Goal: Task Accomplishment & Management: Use online tool/utility

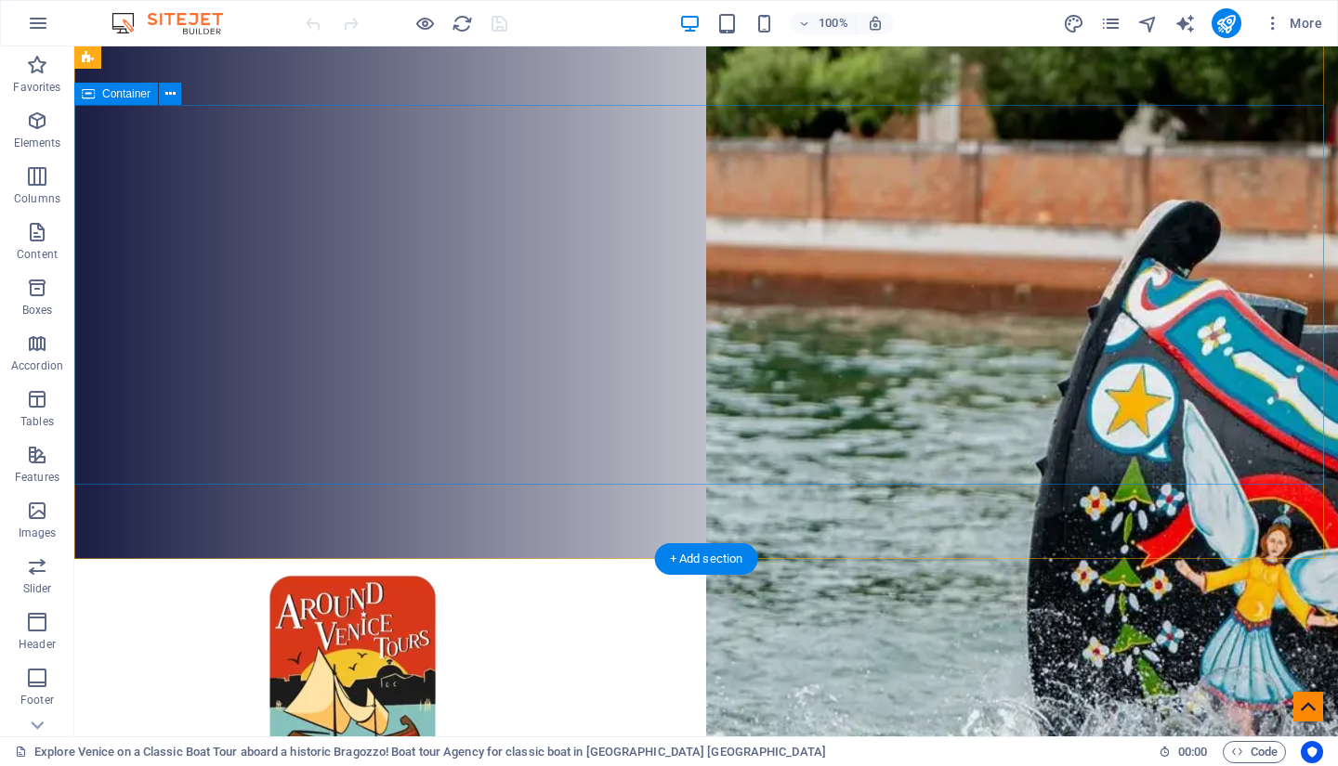
scroll to position [177, 0]
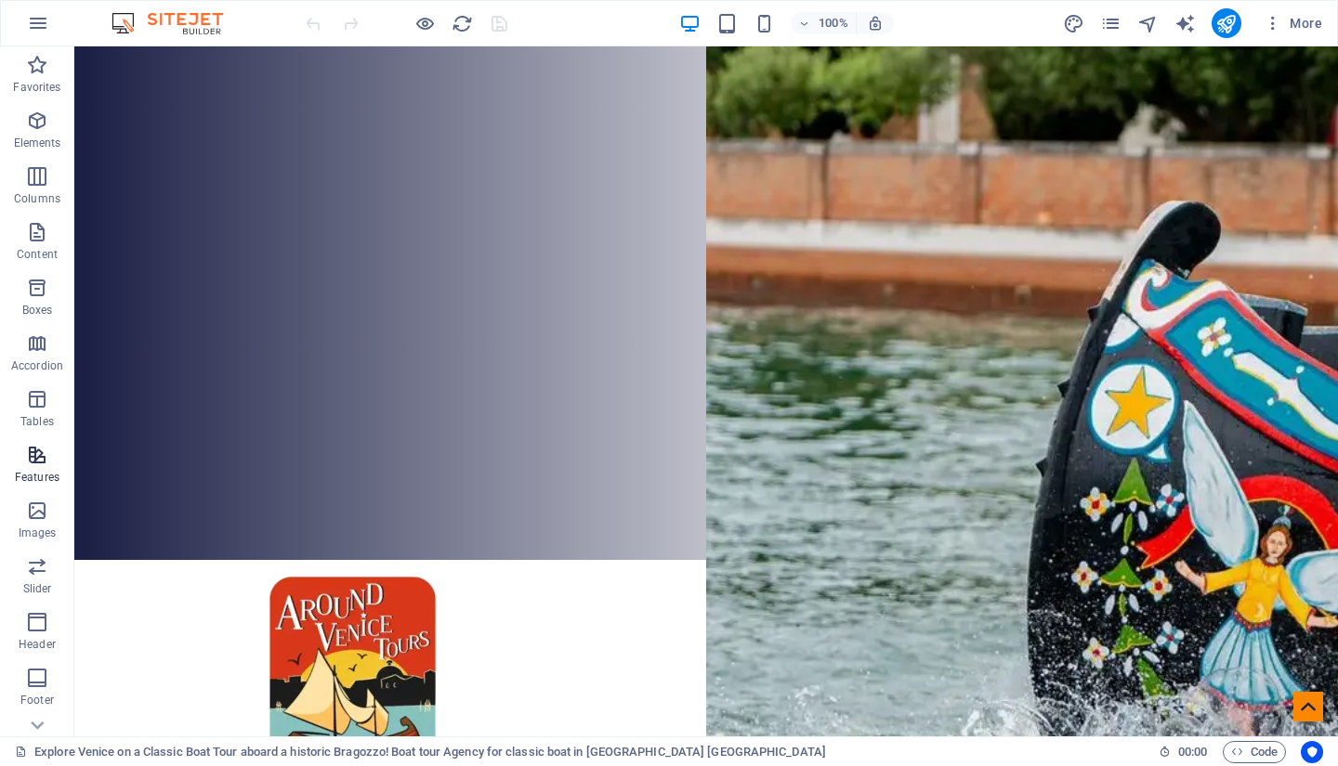
click at [36, 454] on icon "button" at bounding box center [37, 455] width 22 height 22
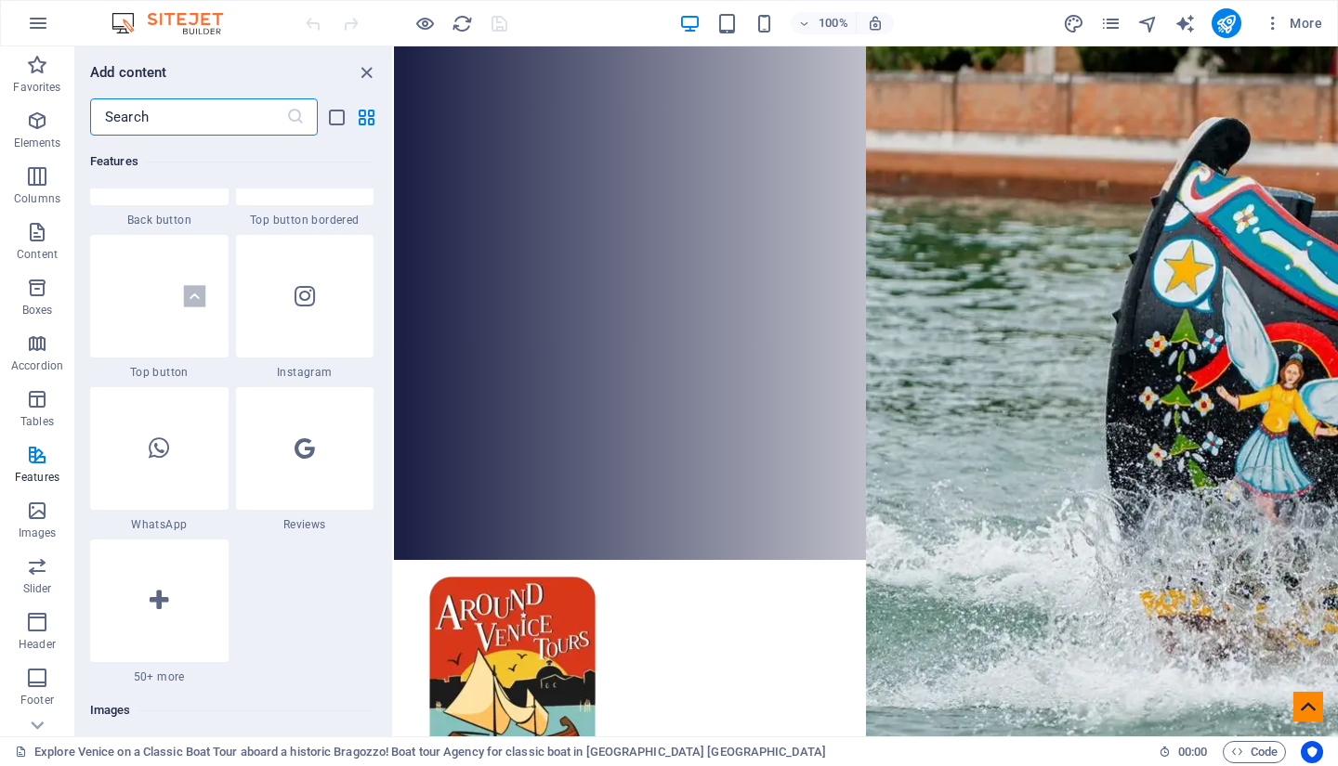
scroll to position [8872, 0]
click at [309, 455] on icon at bounding box center [305, 448] width 20 height 24
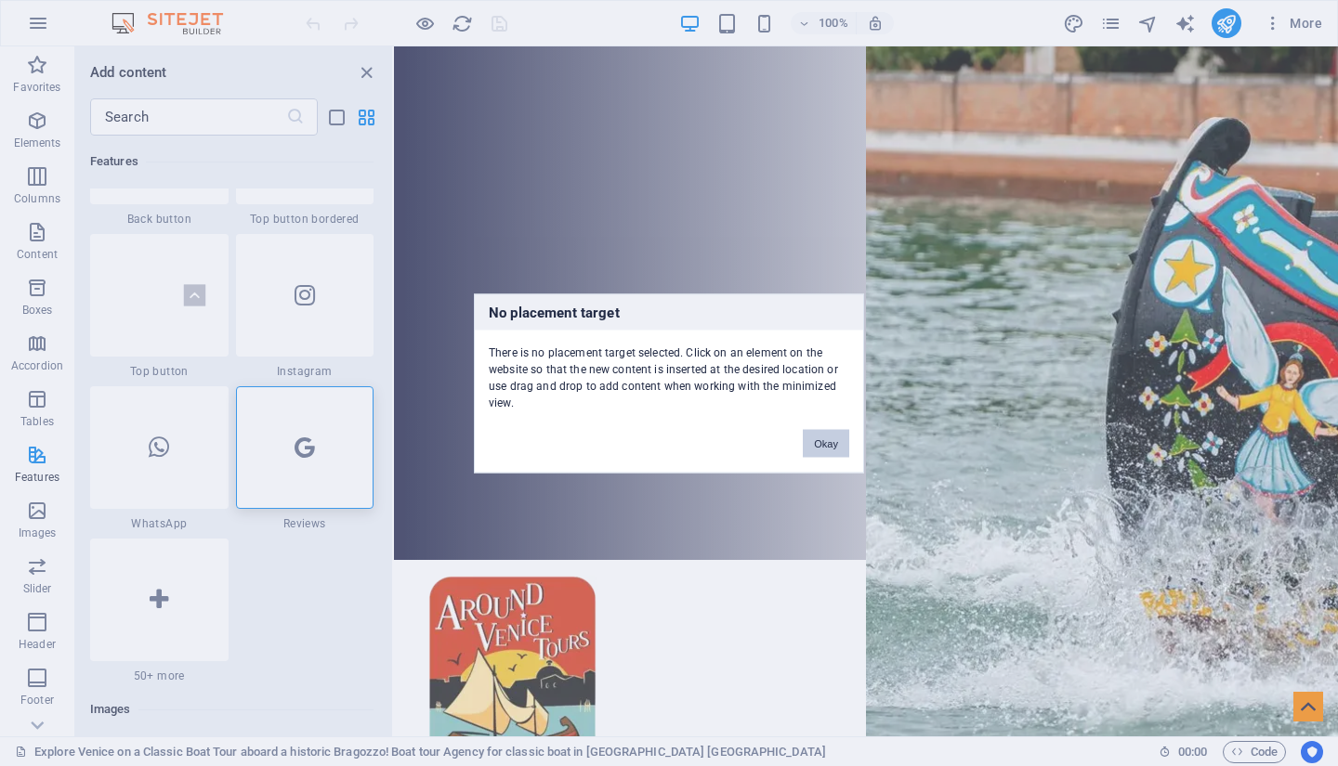
click at [823, 438] on button "Okay" at bounding box center [826, 443] width 46 height 28
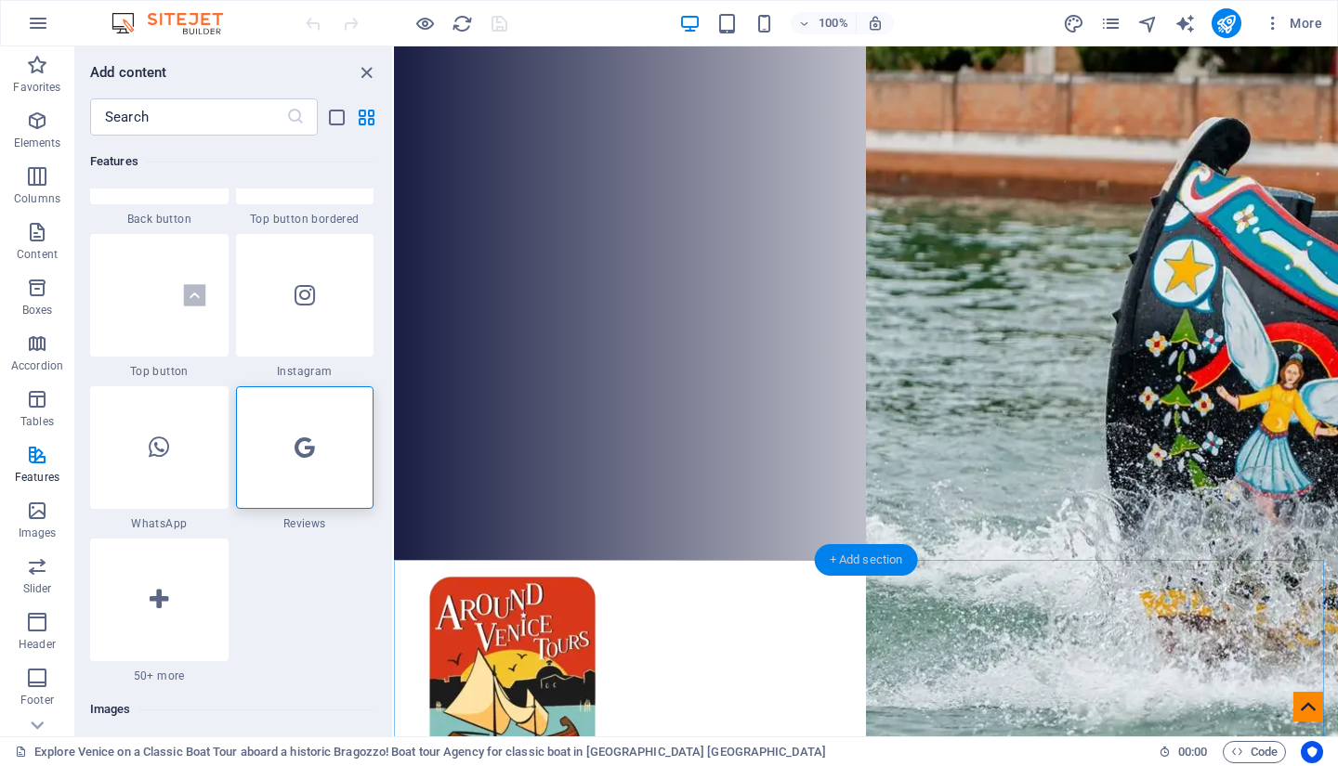
click at [861, 560] on div "+ Add section" at bounding box center [866, 560] width 103 height 32
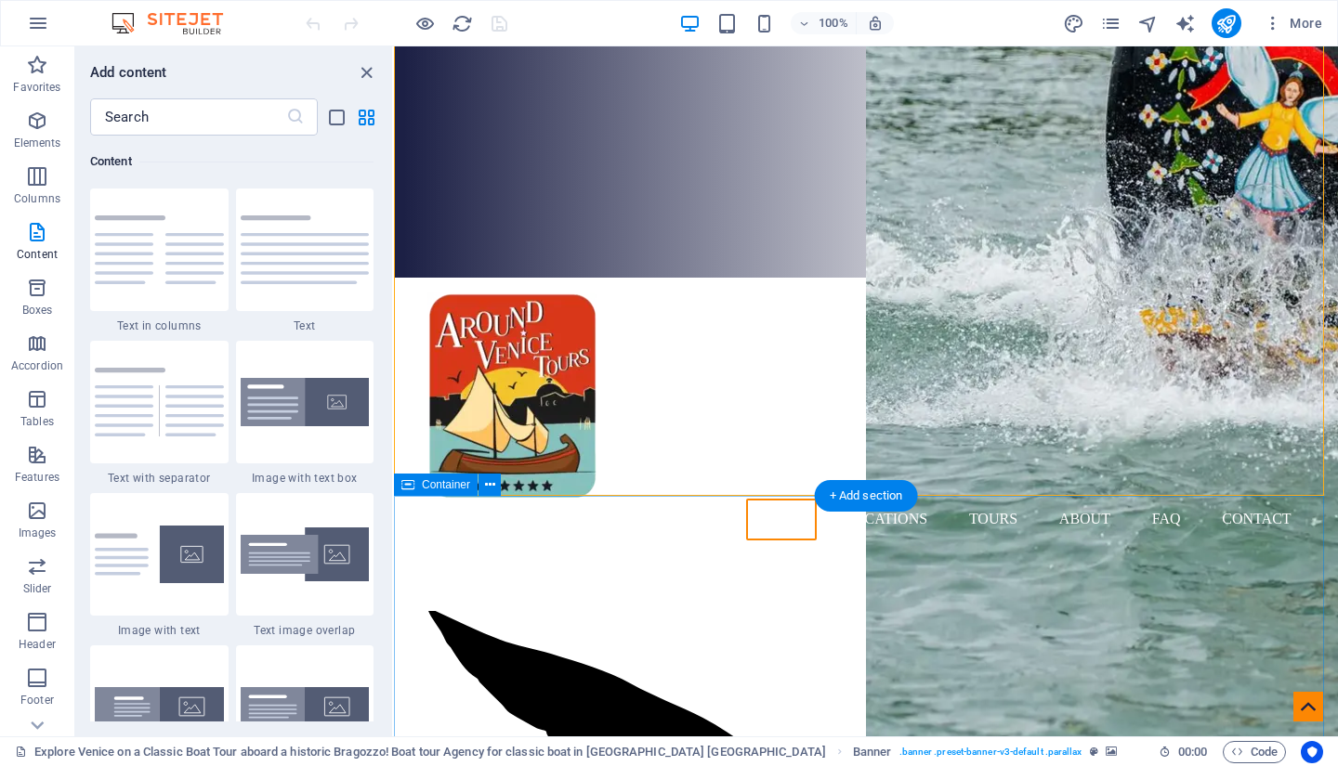
scroll to position [0, 0]
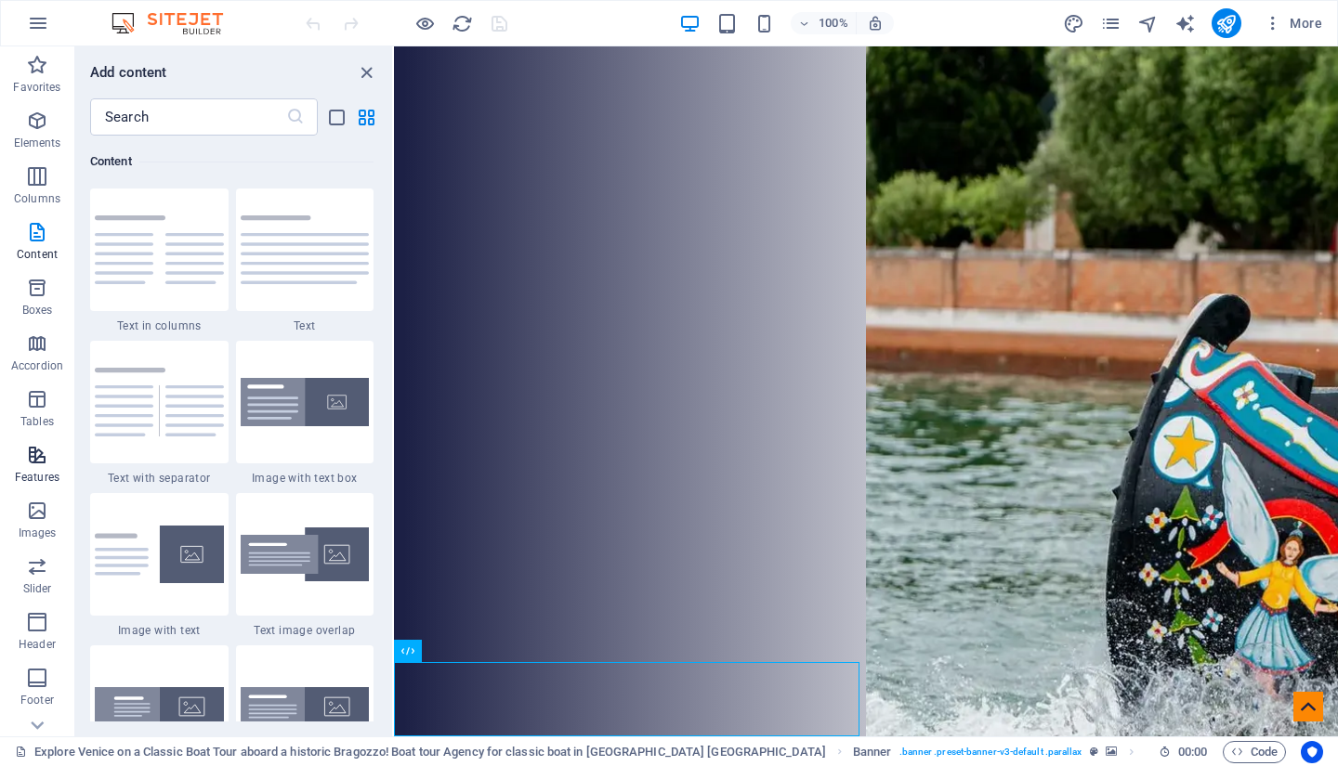
click at [39, 462] on icon "button" at bounding box center [37, 455] width 22 height 22
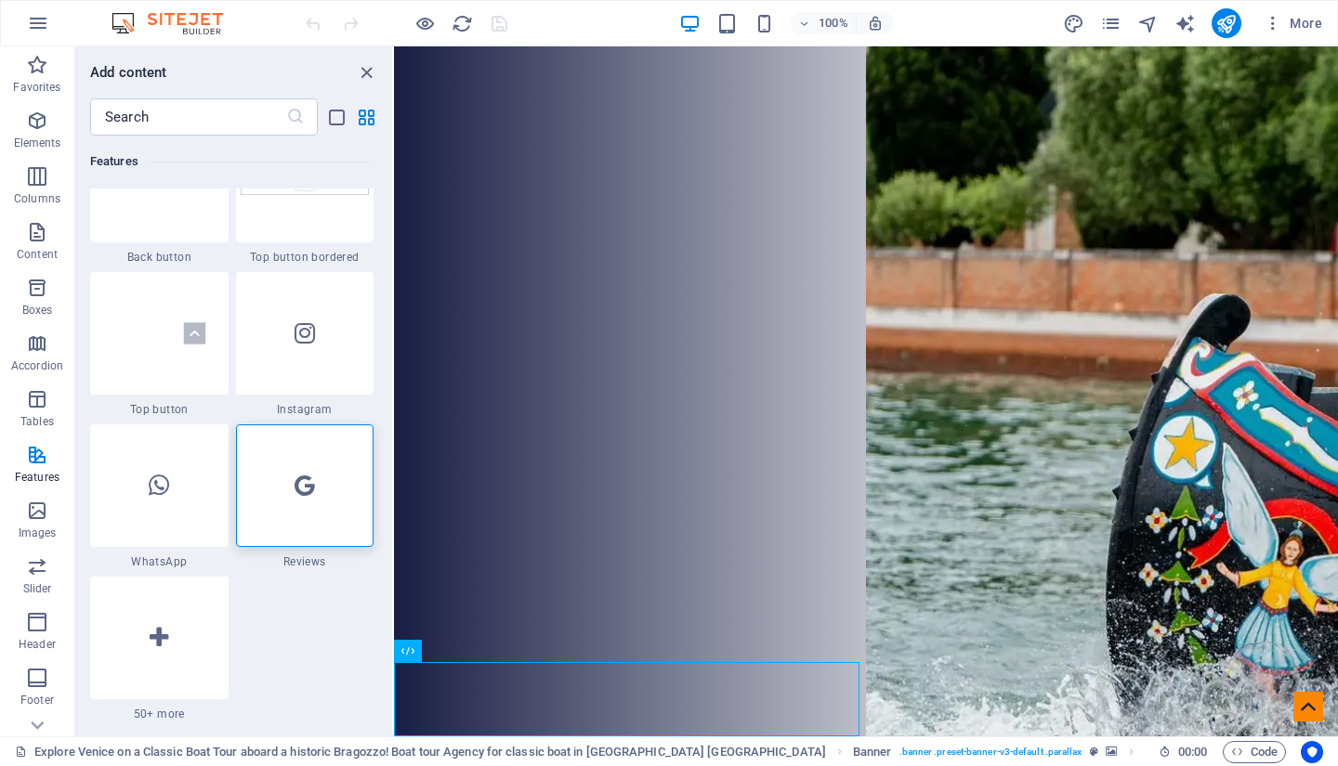
scroll to position [8833, 0]
click at [315, 498] on div at bounding box center [305, 487] width 138 height 123
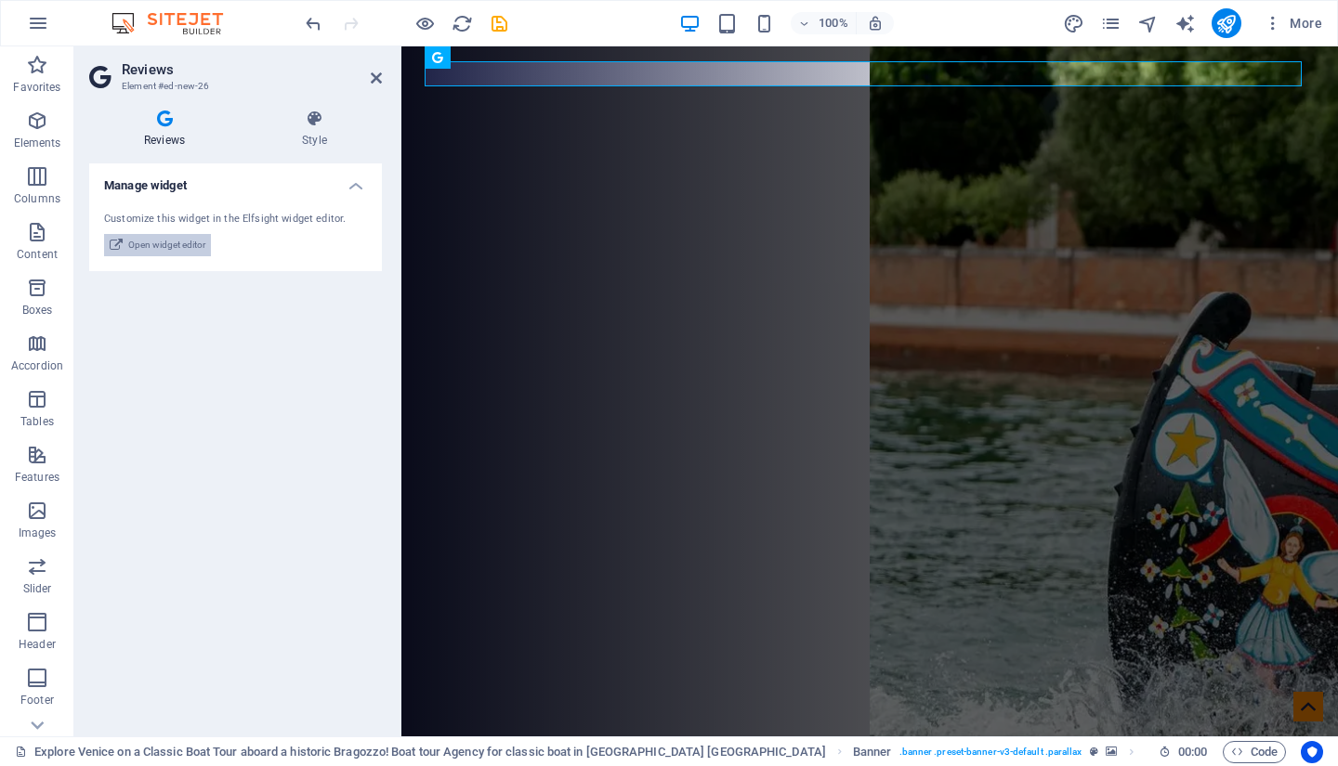
click at [171, 245] on span "Open widget editor" at bounding box center [166, 245] width 77 height 22
click at [167, 244] on span "Open widget editor" at bounding box center [166, 245] width 77 height 22
click at [111, 242] on icon at bounding box center [116, 245] width 13 height 22
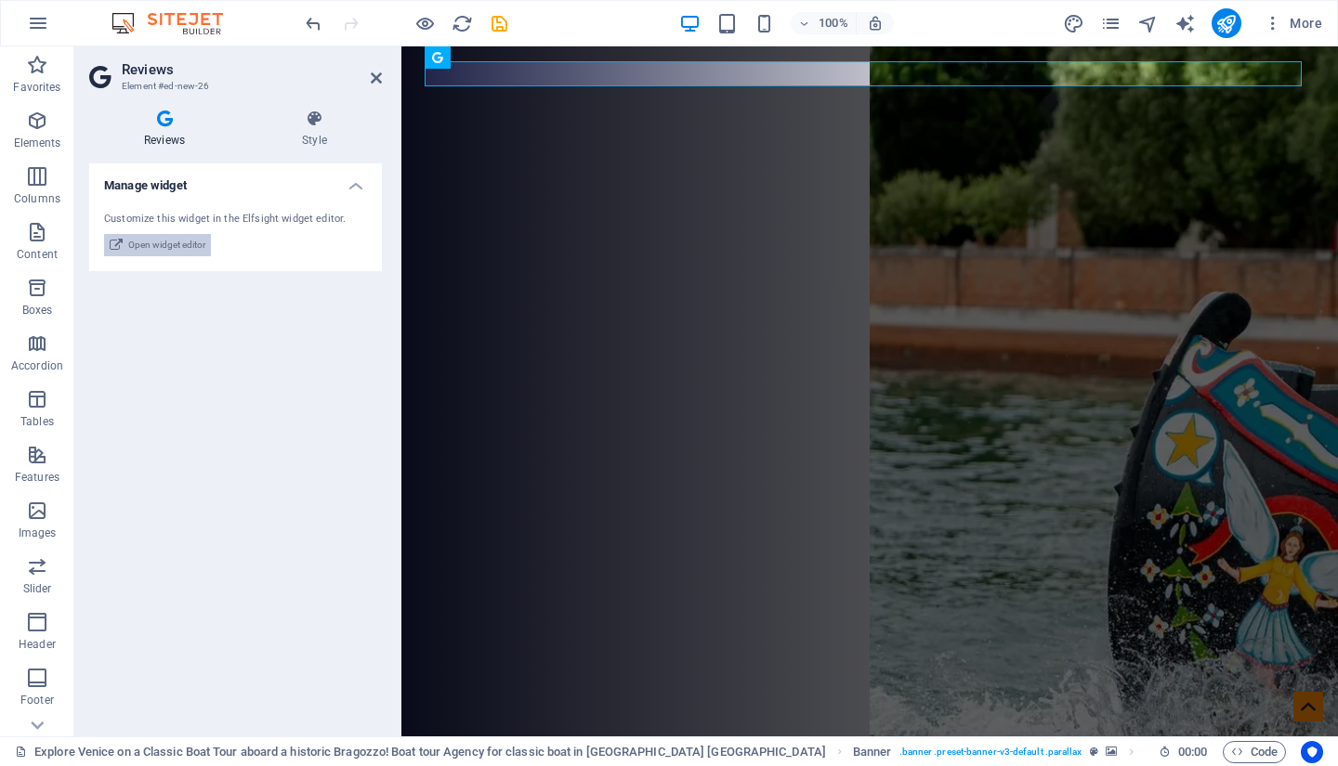
click at [111, 242] on icon at bounding box center [116, 245] width 13 height 22
click at [314, 126] on icon at bounding box center [314, 119] width 135 height 19
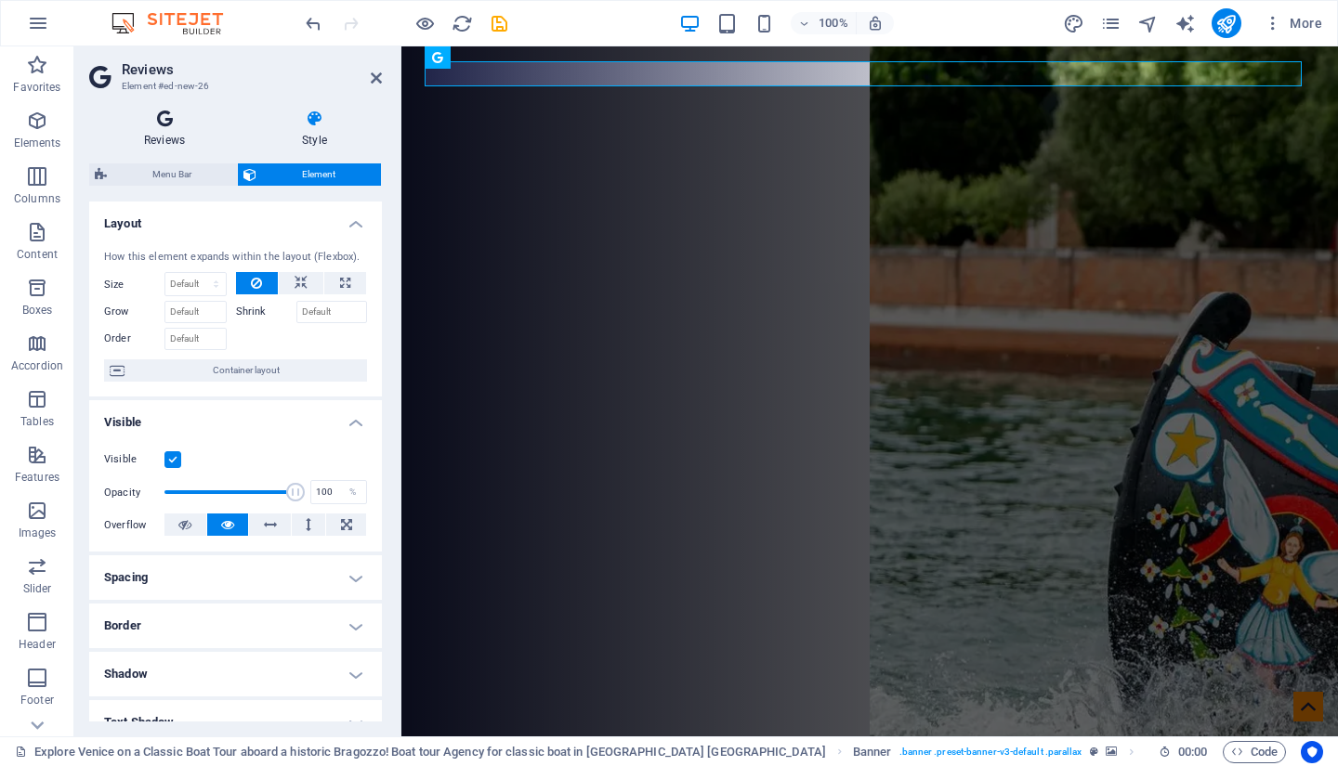
click at [166, 125] on icon at bounding box center [164, 119] width 151 height 19
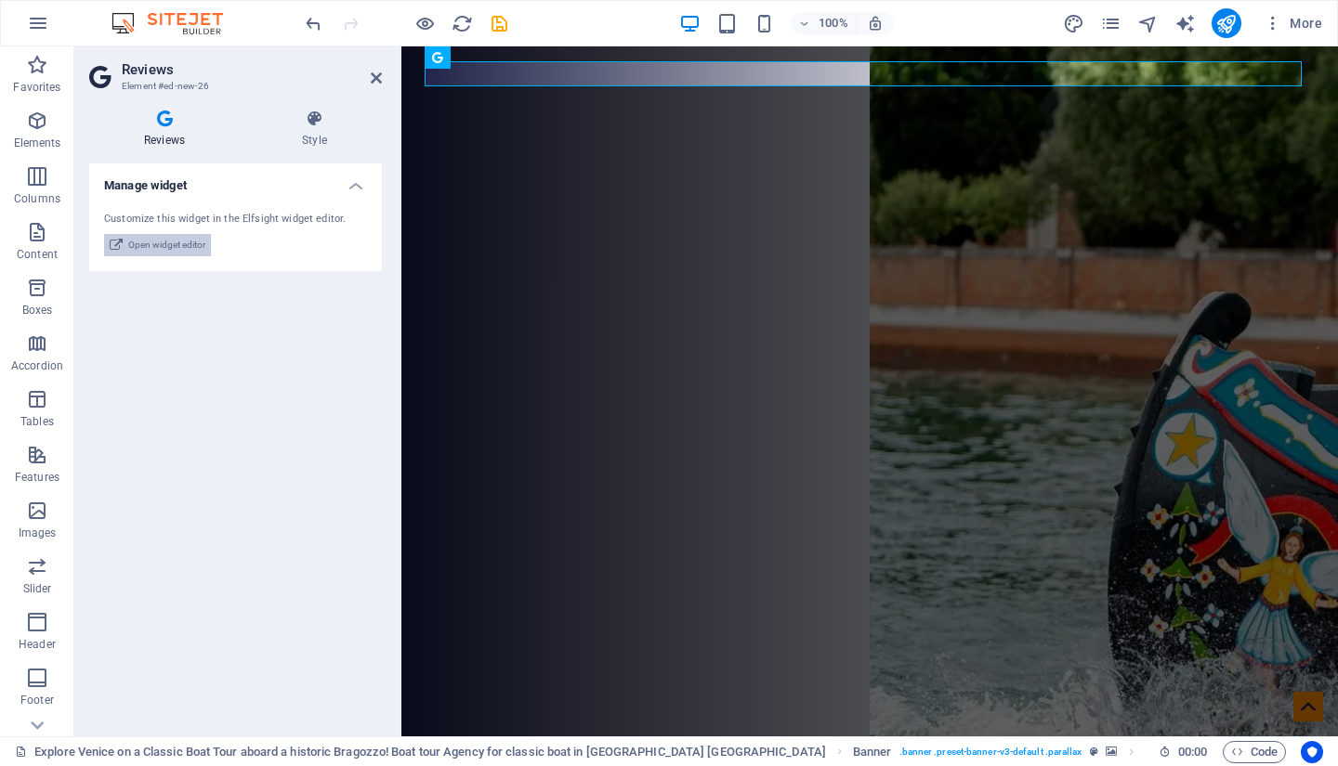
click at [165, 244] on span "Open widget editor" at bounding box center [166, 245] width 77 height 22
click at [170, 249] on span "Open widget editor" at bounding box center [166, 245] width 77 height 22
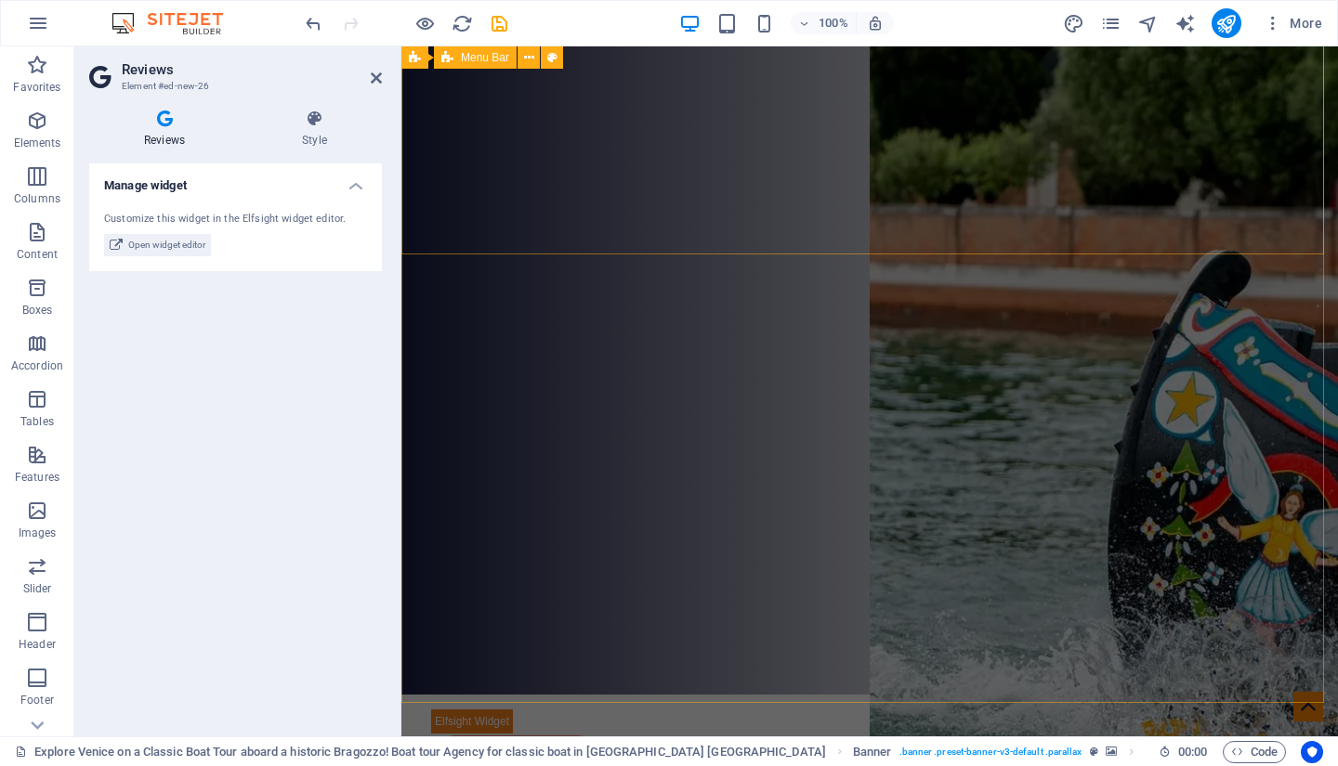
scroll to position [0, 0]
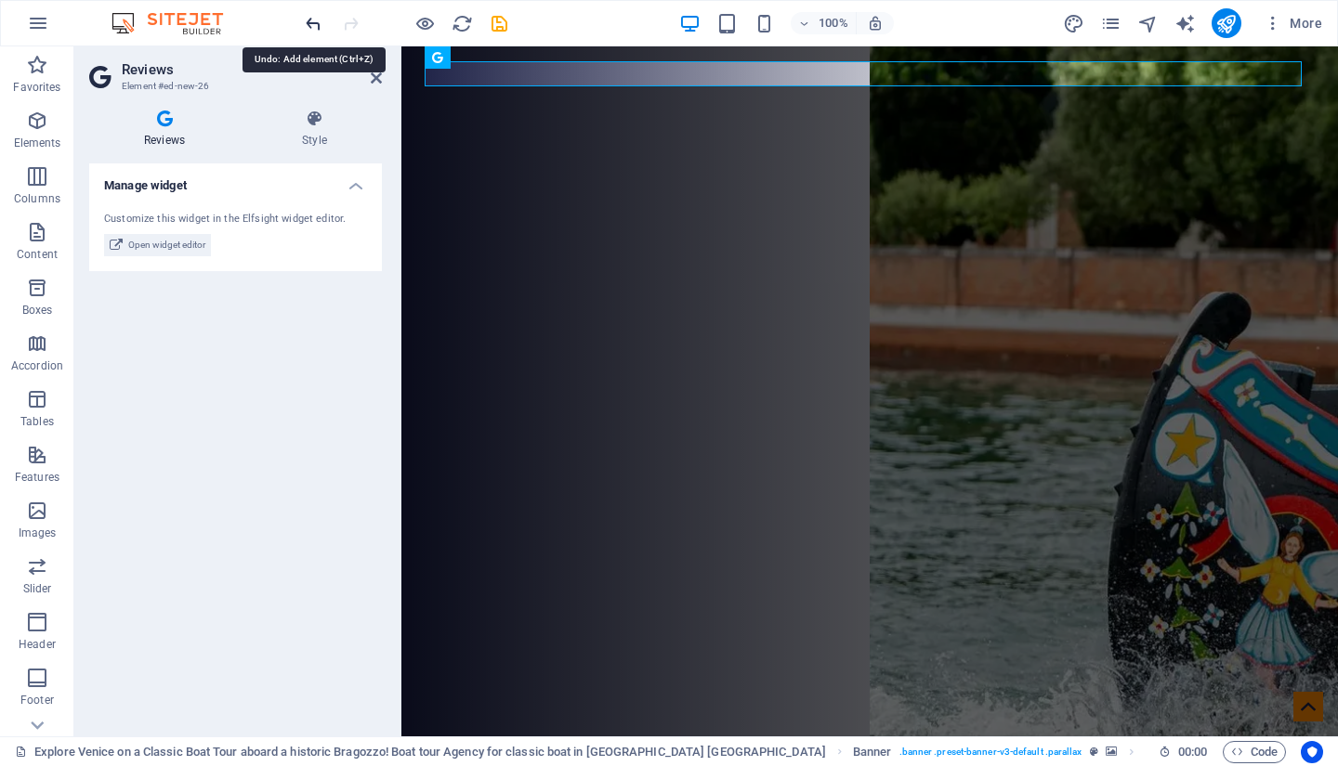
click at [312, 19] on icon "undo" at bounding box center [313, 23] width 21 height 21
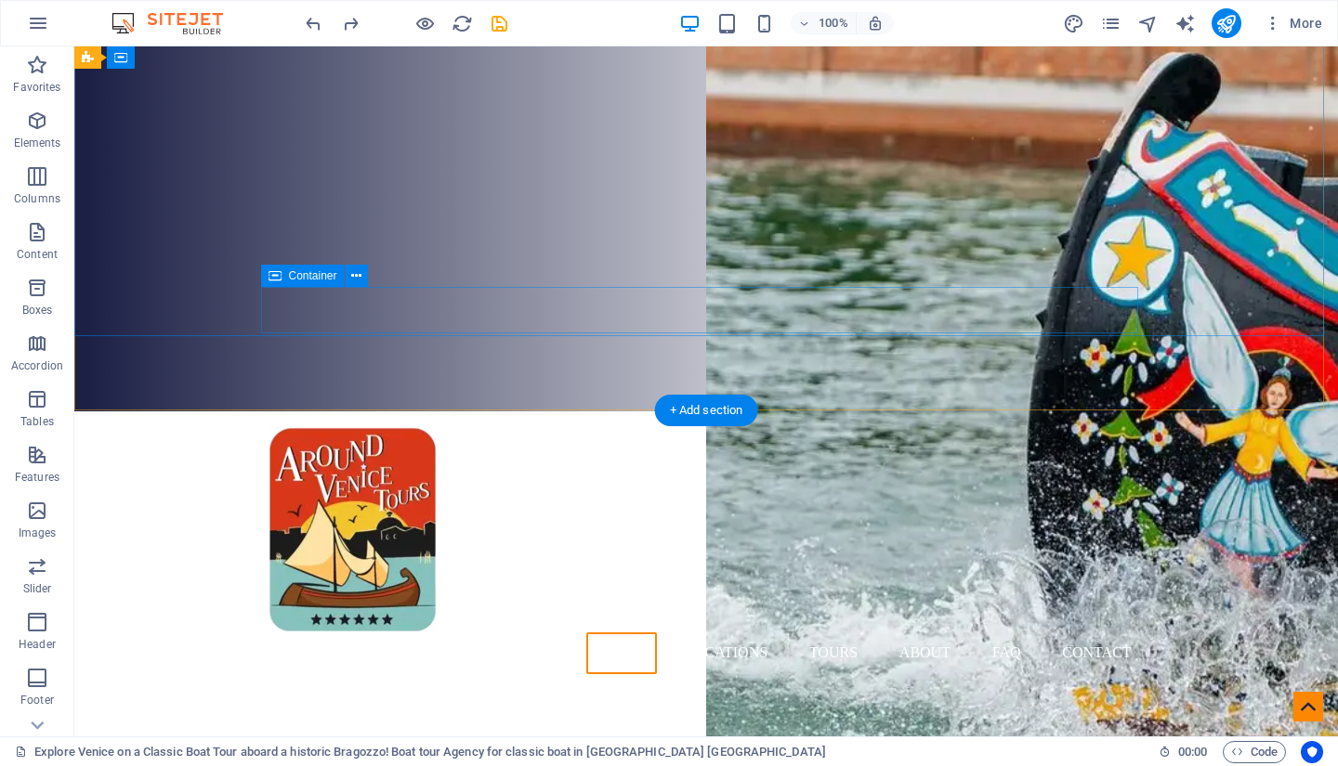
scroll to position [326, 0]
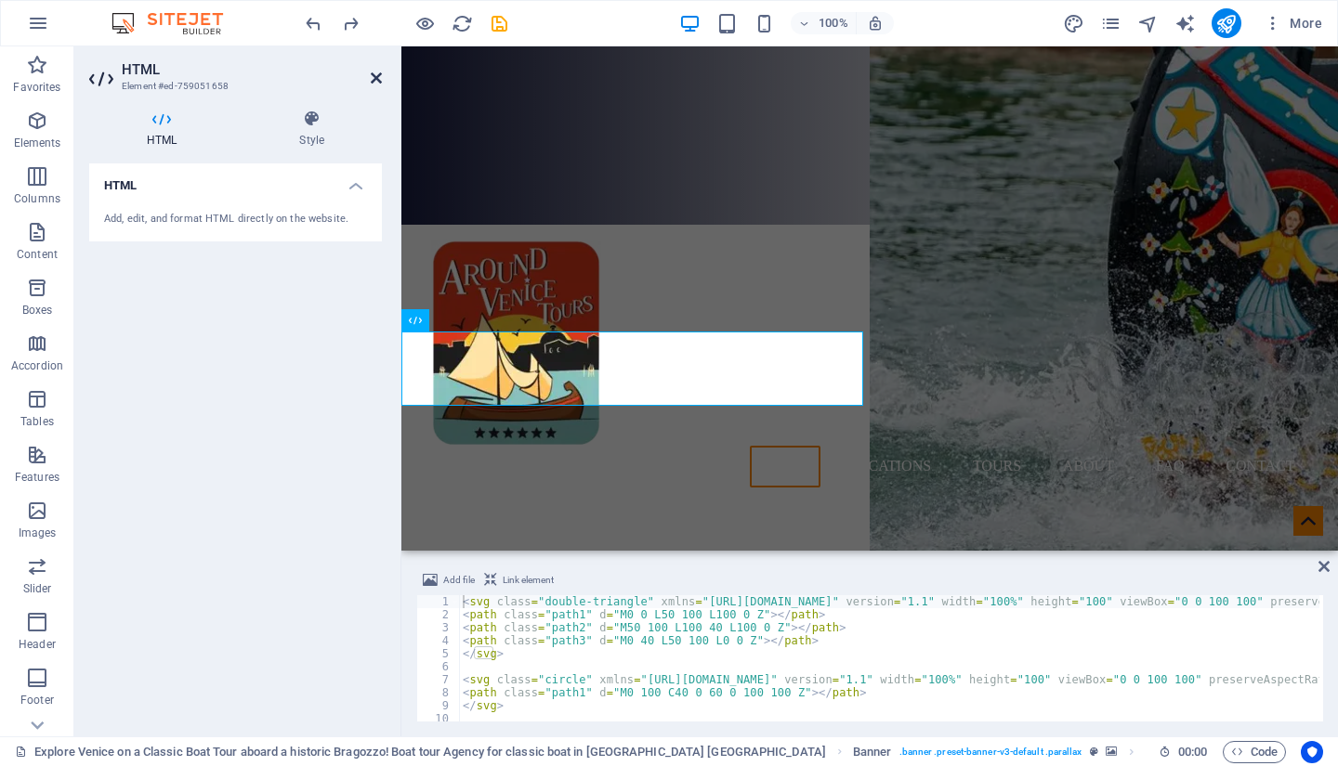
click at [376, 75] on icon at bounding box center [376, 78] width 11 height 15
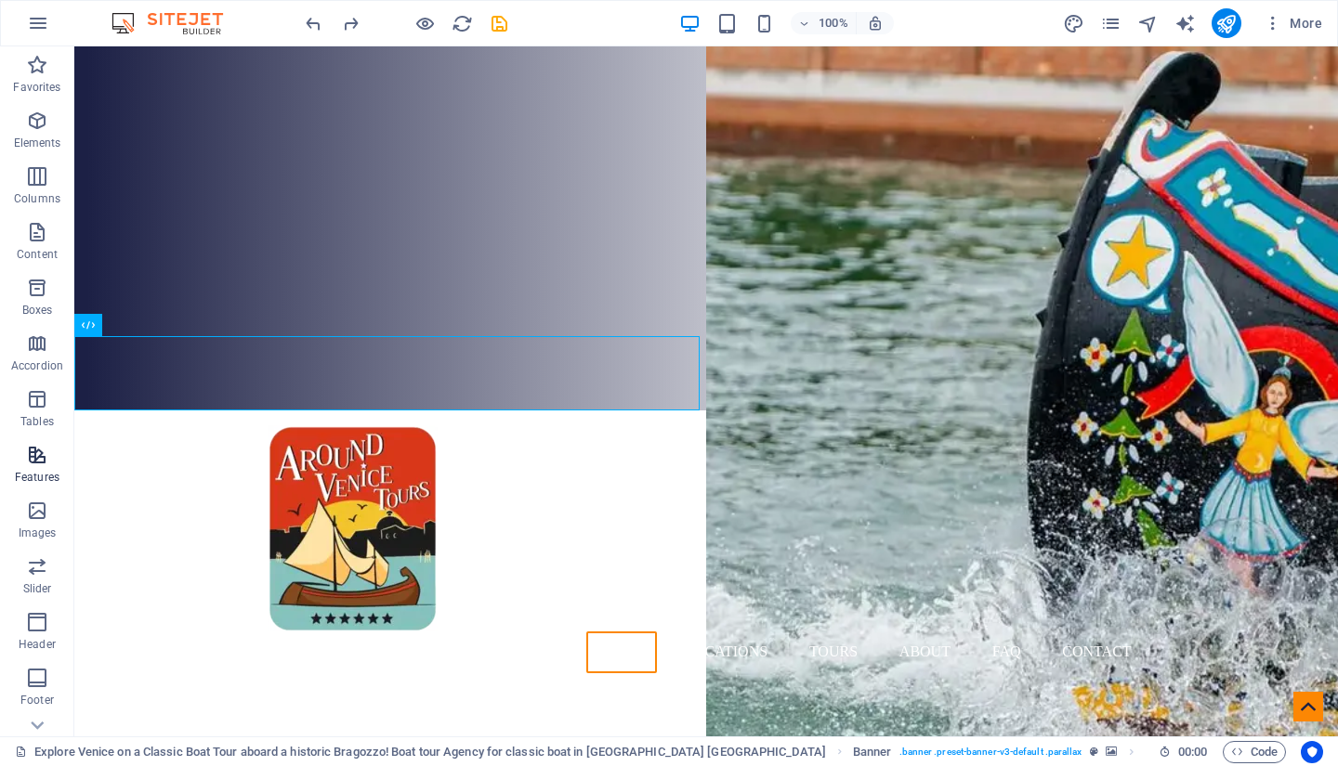
click at [37, 454] on icon "button" at bounding box center [37, 455] width 22 height 22
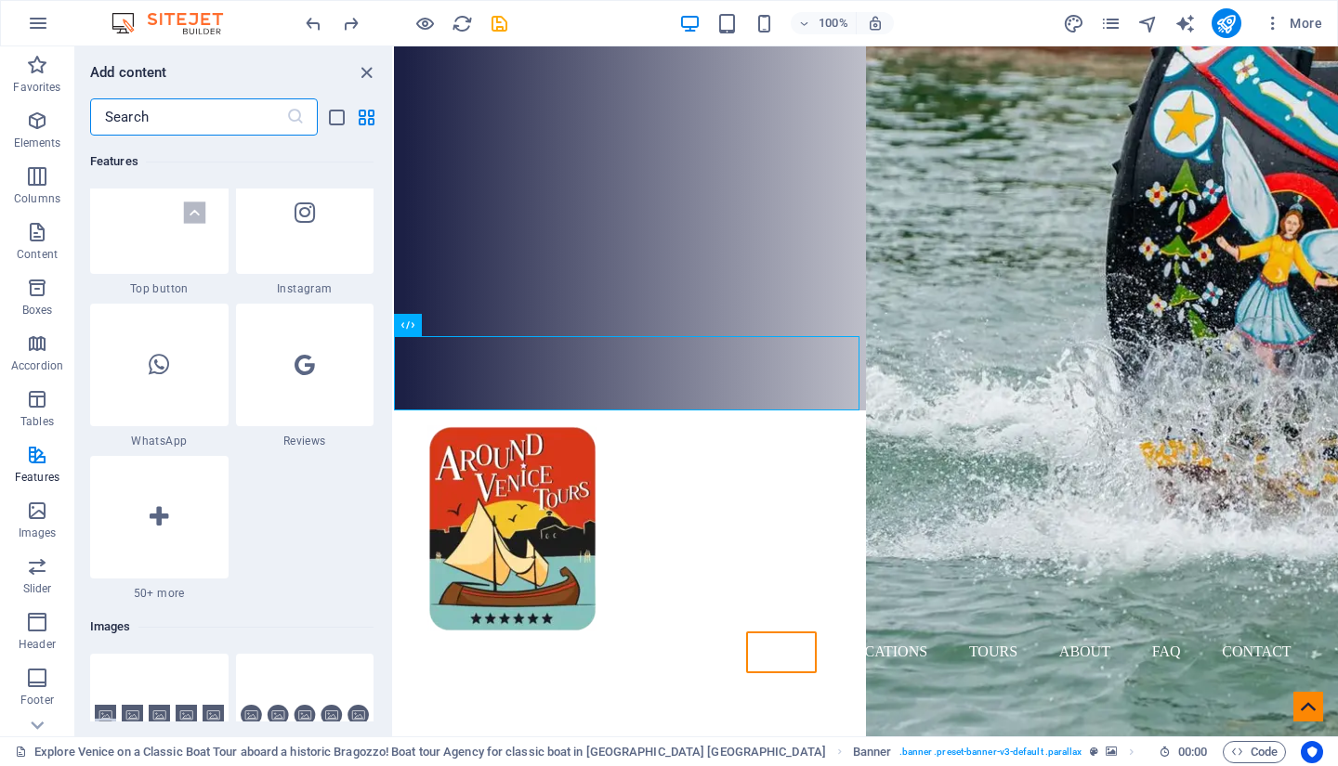
scroll to position [8963, 0]
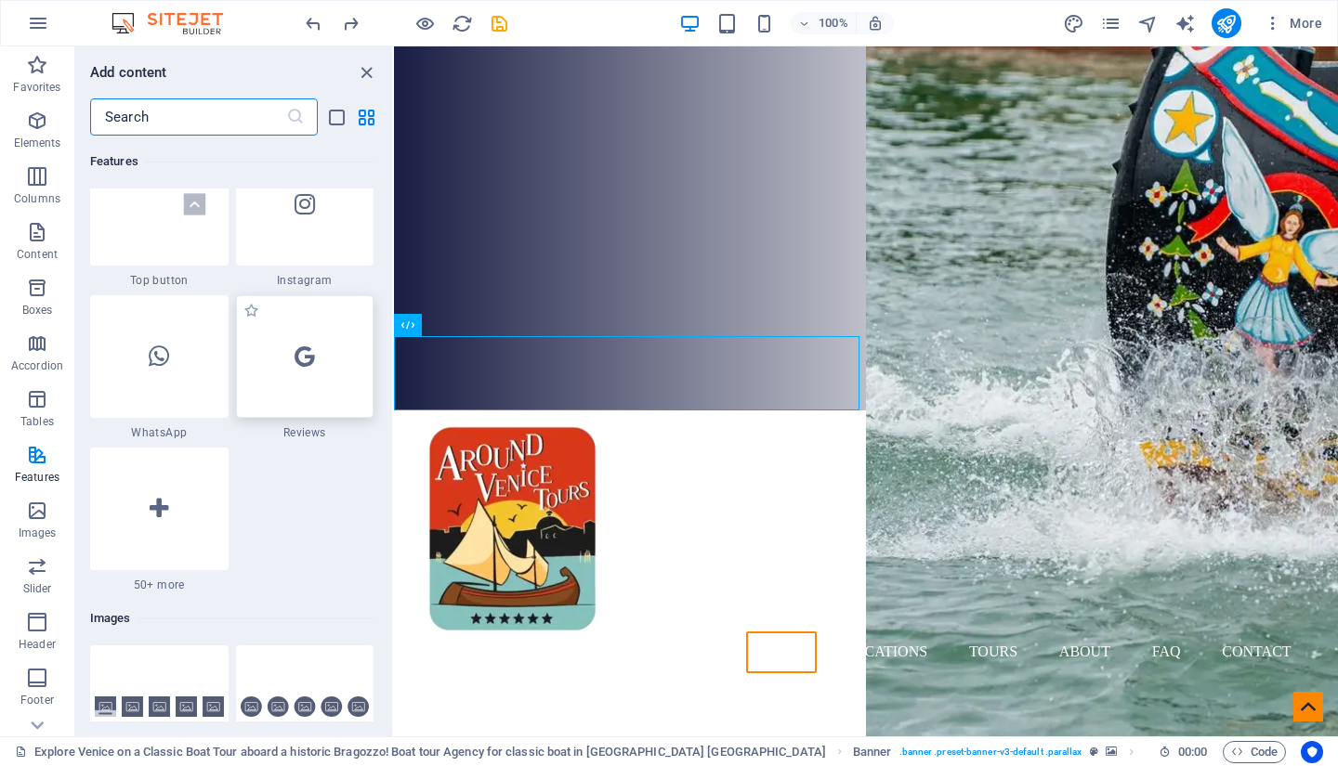
click at [311, 368] on icon at bounding box center [305, 357] width 20 height 24
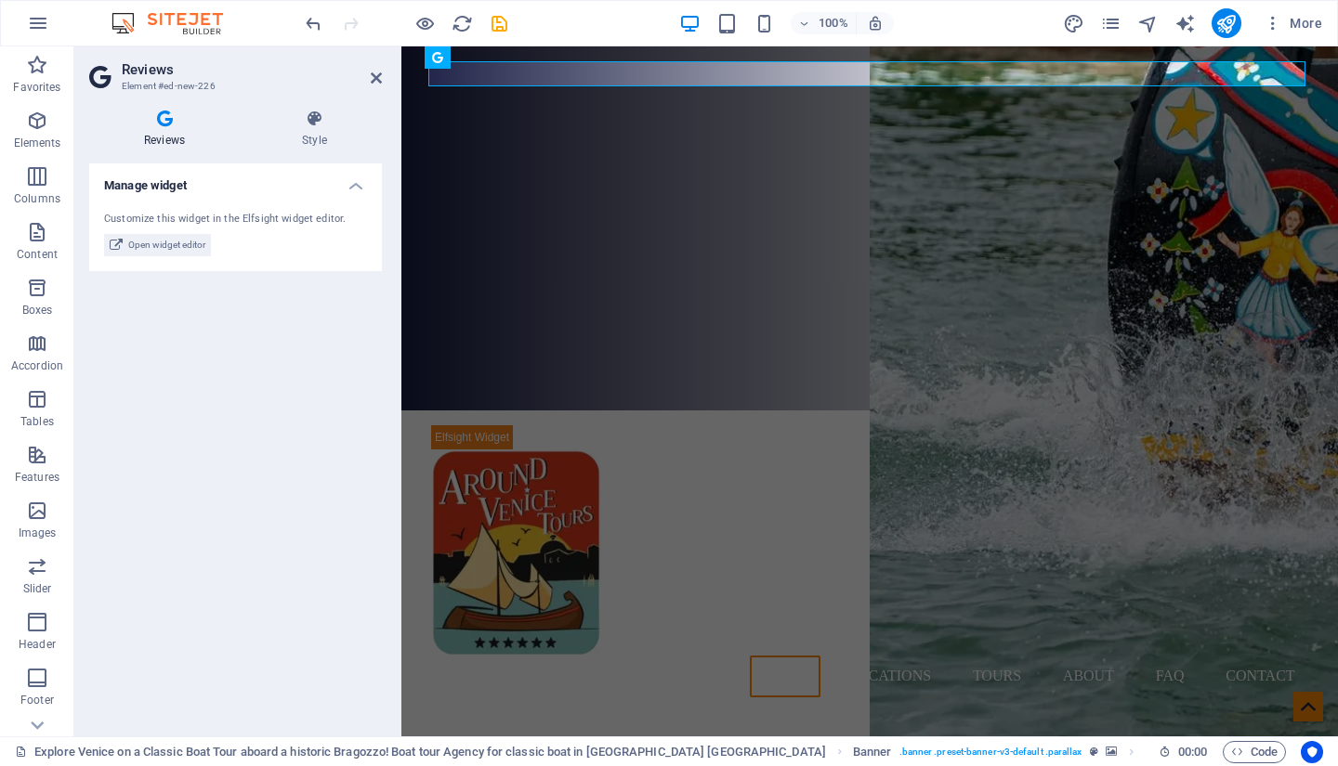
scroll to position [0, 0]
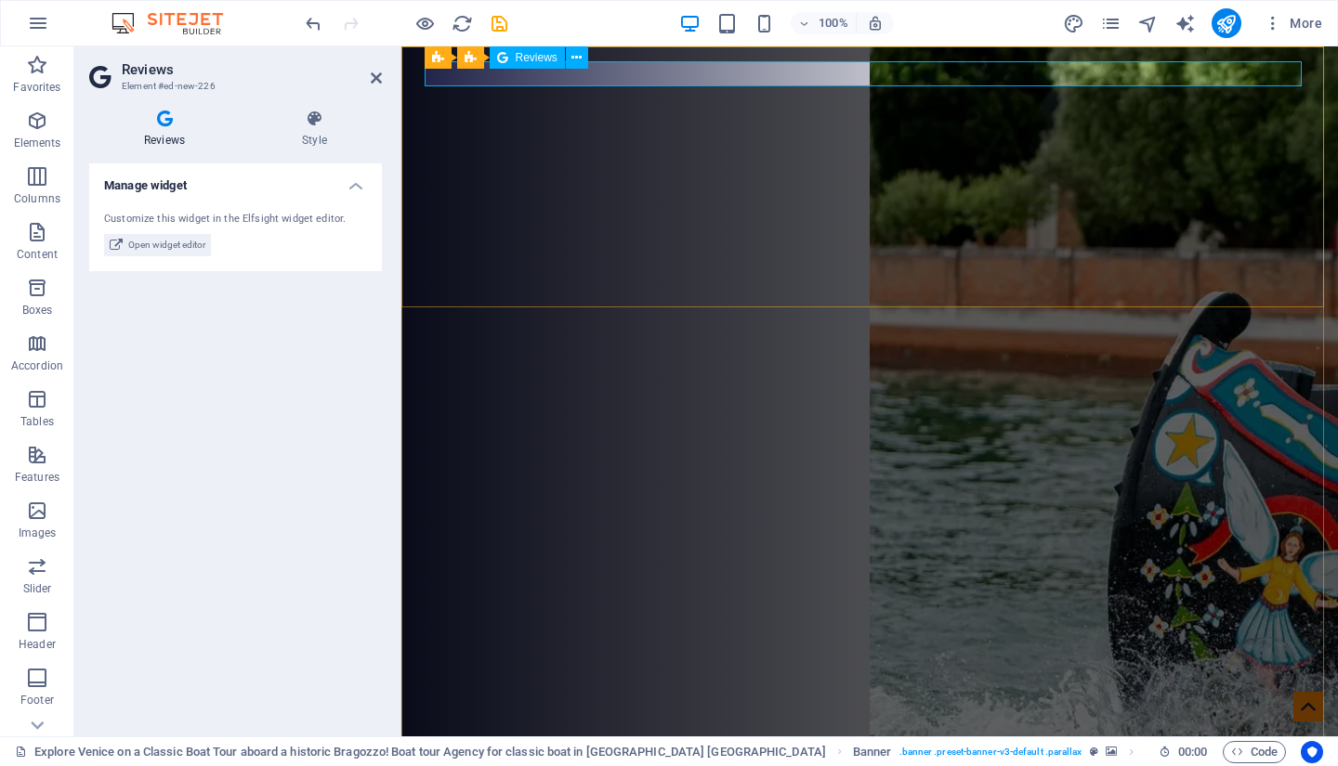
click at [487, 752] on div at bounding box center [869, 764] width 877 height 24
click at [529, 59] on span "Reviews" at bounding box center [537, 57] width 42 height 11
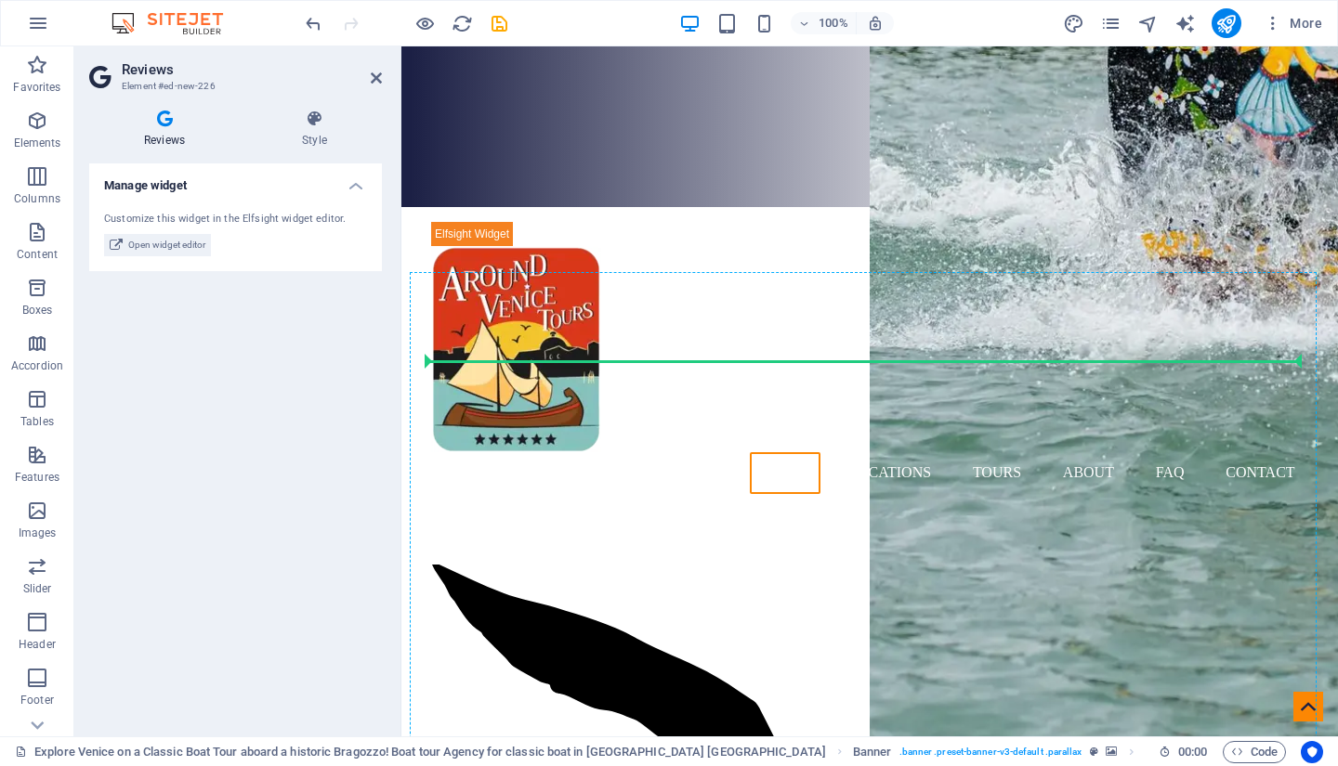
scroll to position [536, 0]
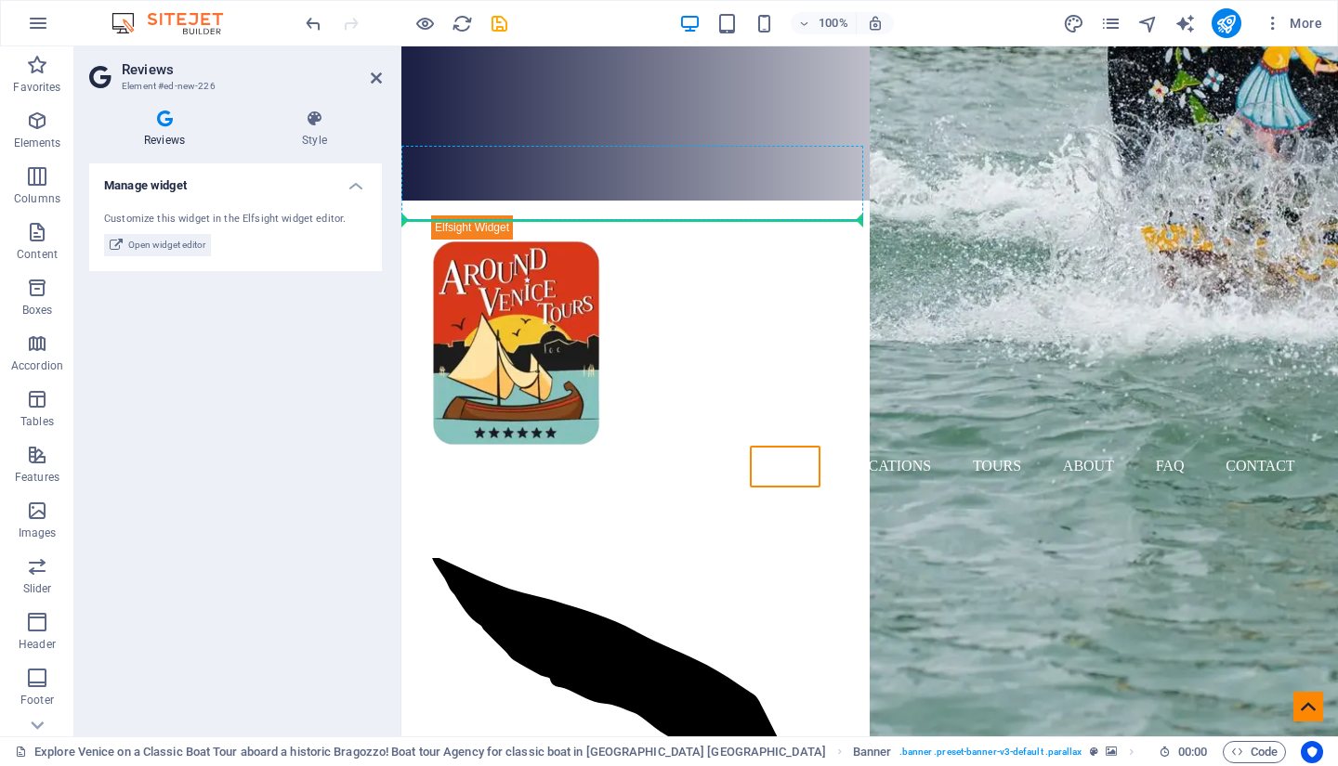
drag, startPoint x: 930, startPoint y: 105, endPoint x: 544, endPoint y: 206, distance: 398.6
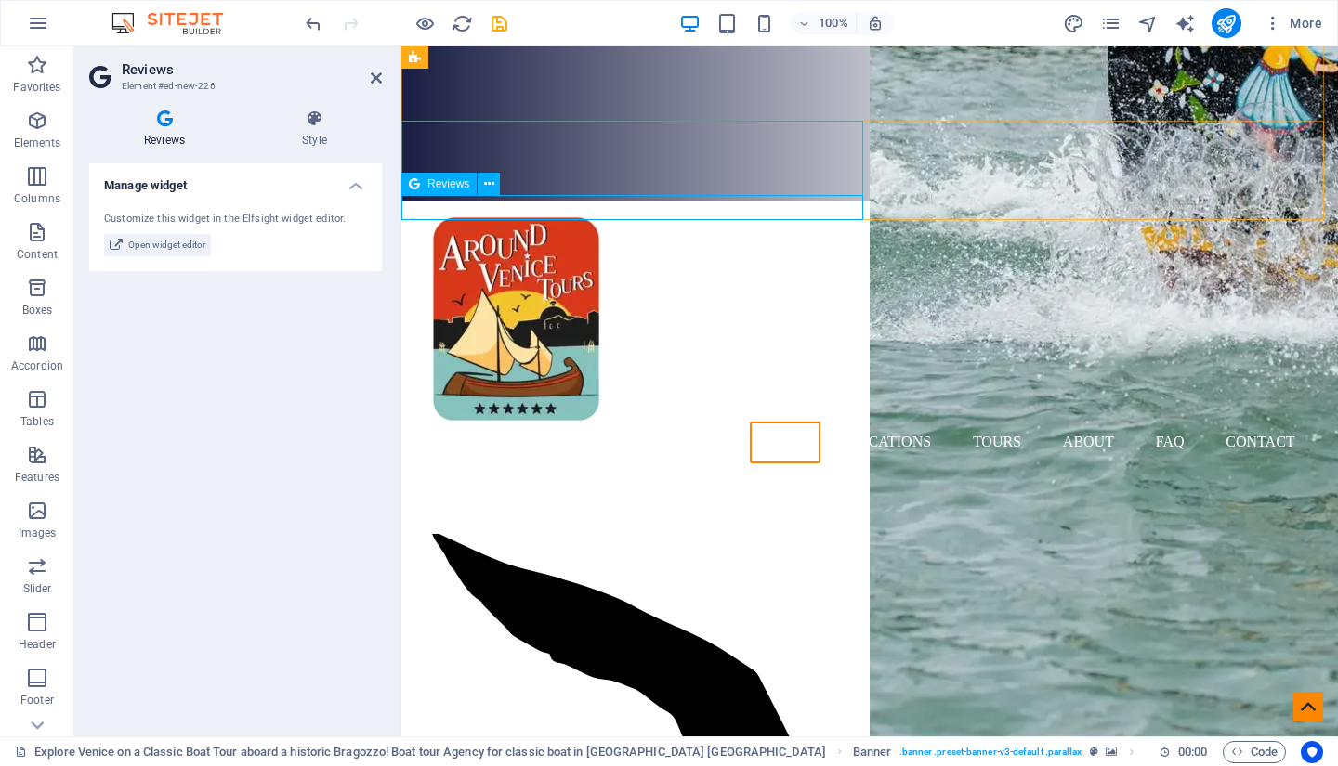
click at [311, 20] on icon "undo" at bounding box center [313, 23] width 21 height 21
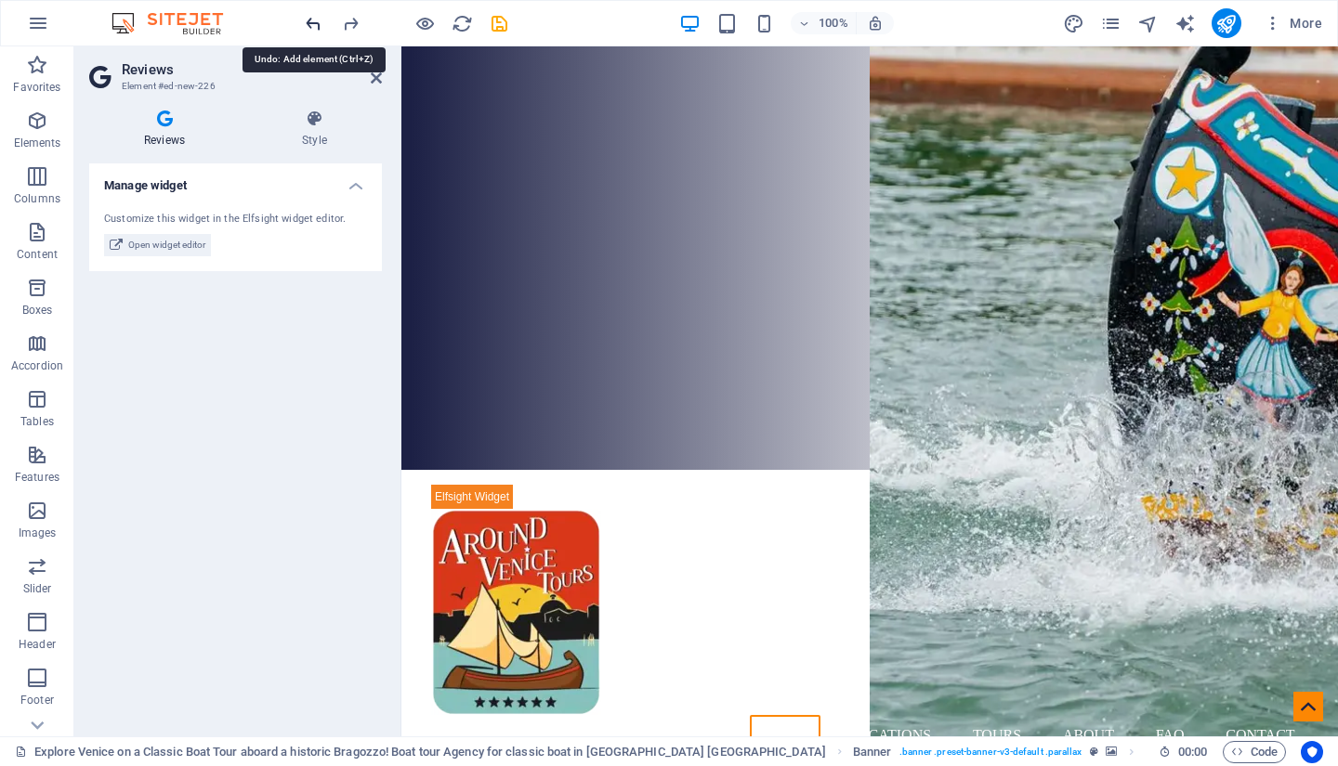
scroll to position [0, 0]
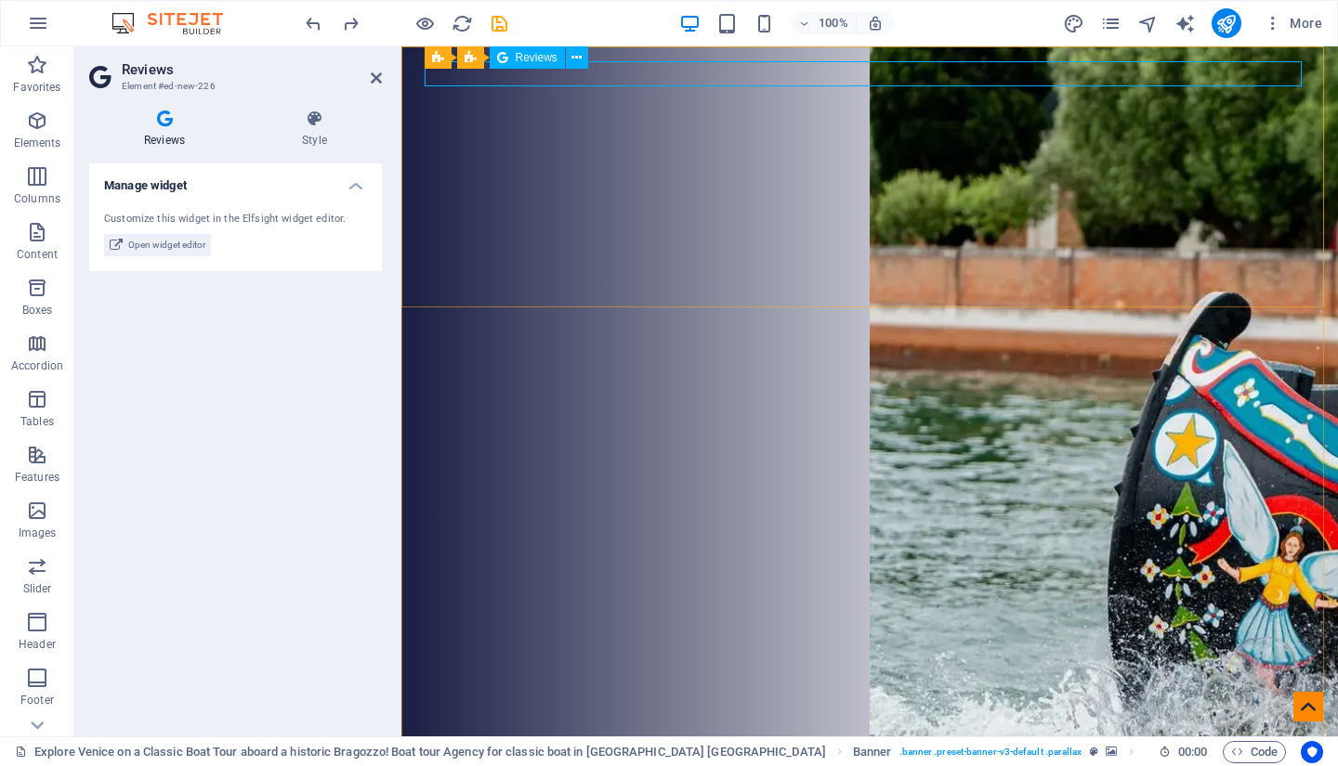
click at [492, 752] on div at bounding box center [869, 764] width 877 height 24
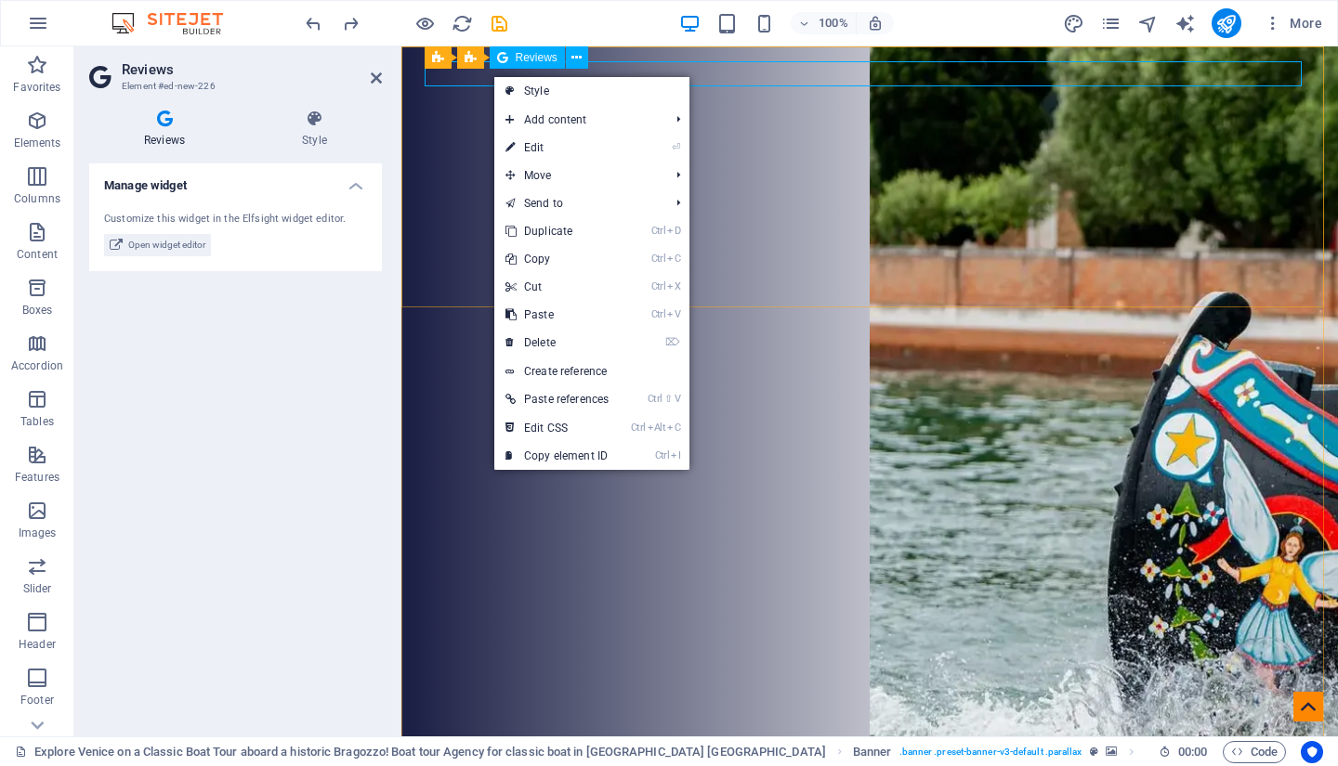
click at [492, 752] on div at bounding box center [869, 764] width 877 height 24
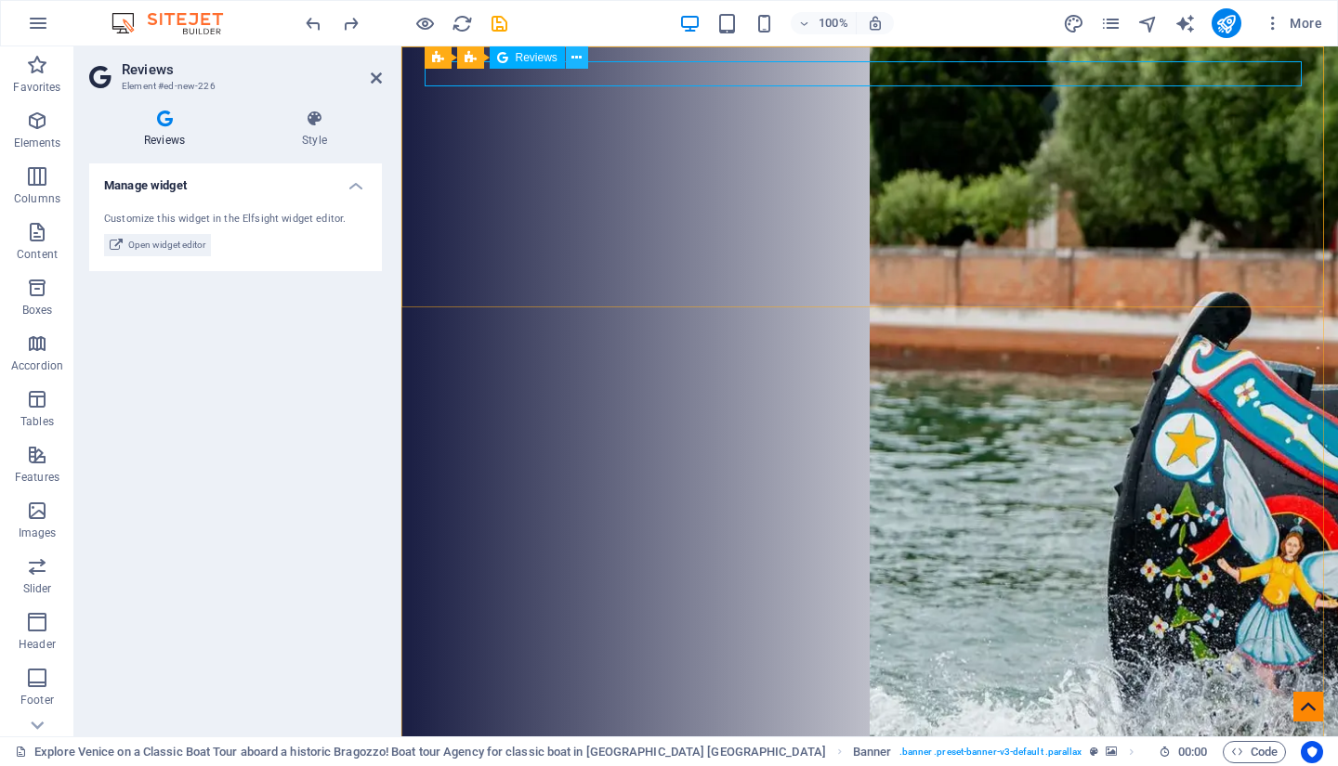
click at [579, 57] on icon at bounding box center [576, 58] width 10 height 20
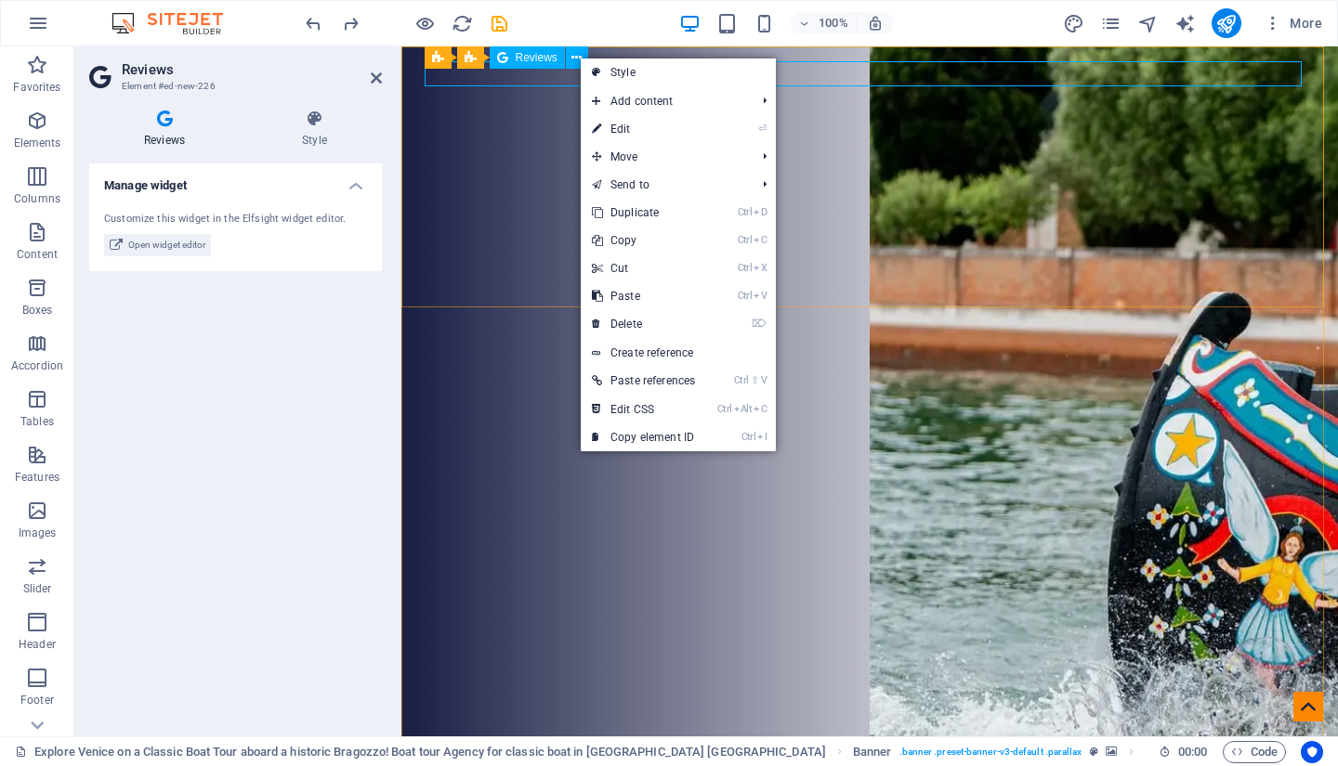
click at [531, 752] on div at bounding box center [869, 764] width 877 height 24
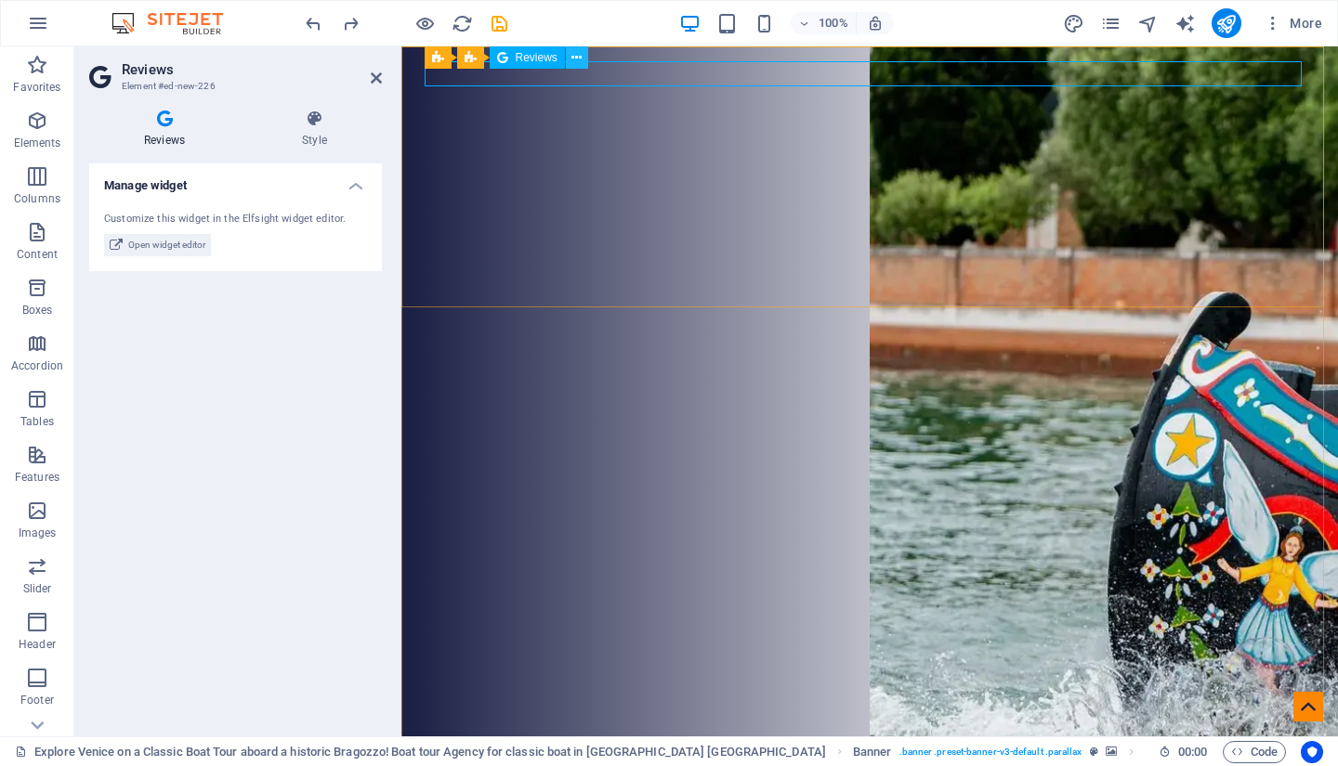
click at [575, 59] on icon at bounding box center [576, 58] width 10 height 20
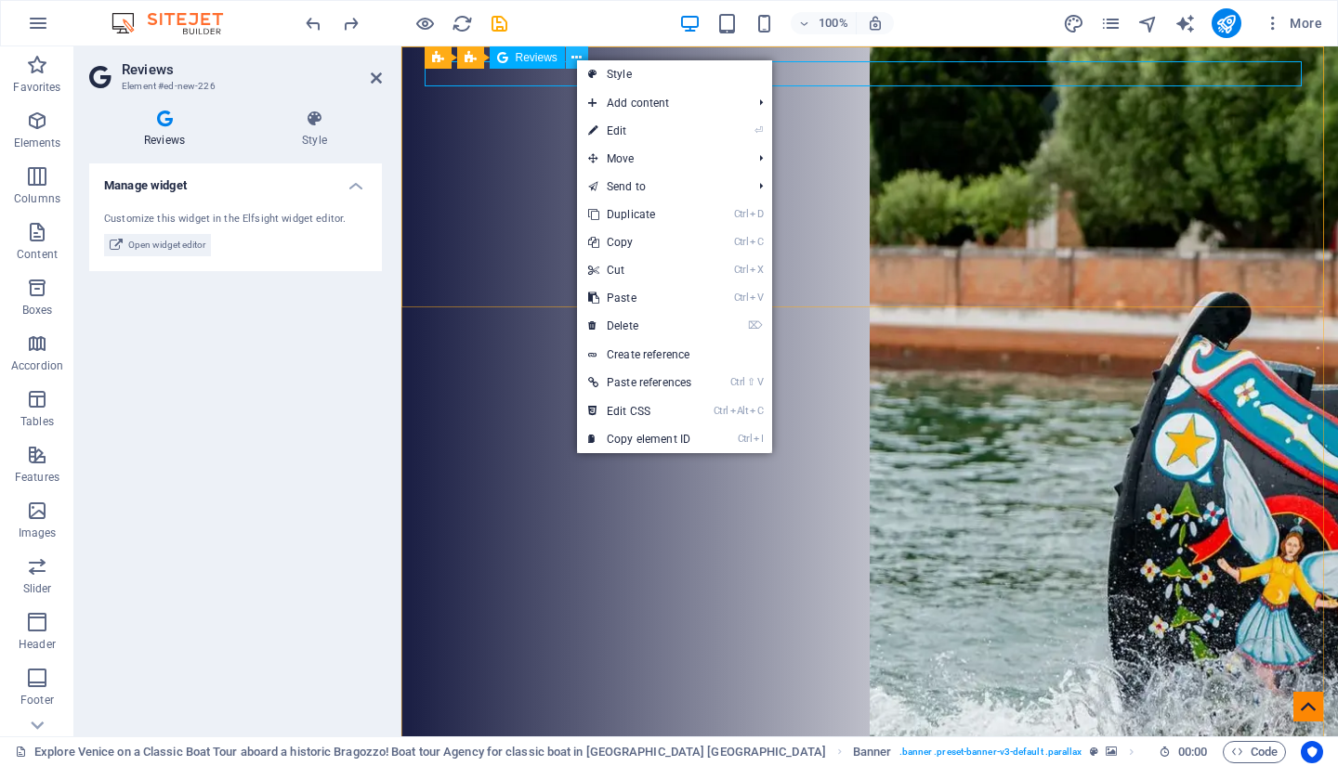
click at [575, 59] on icon at bounding box center [576, 58] width 10 height 20
click at [314, 21] on icon "undo" at bounding box center [313, 23] width 21 height 21
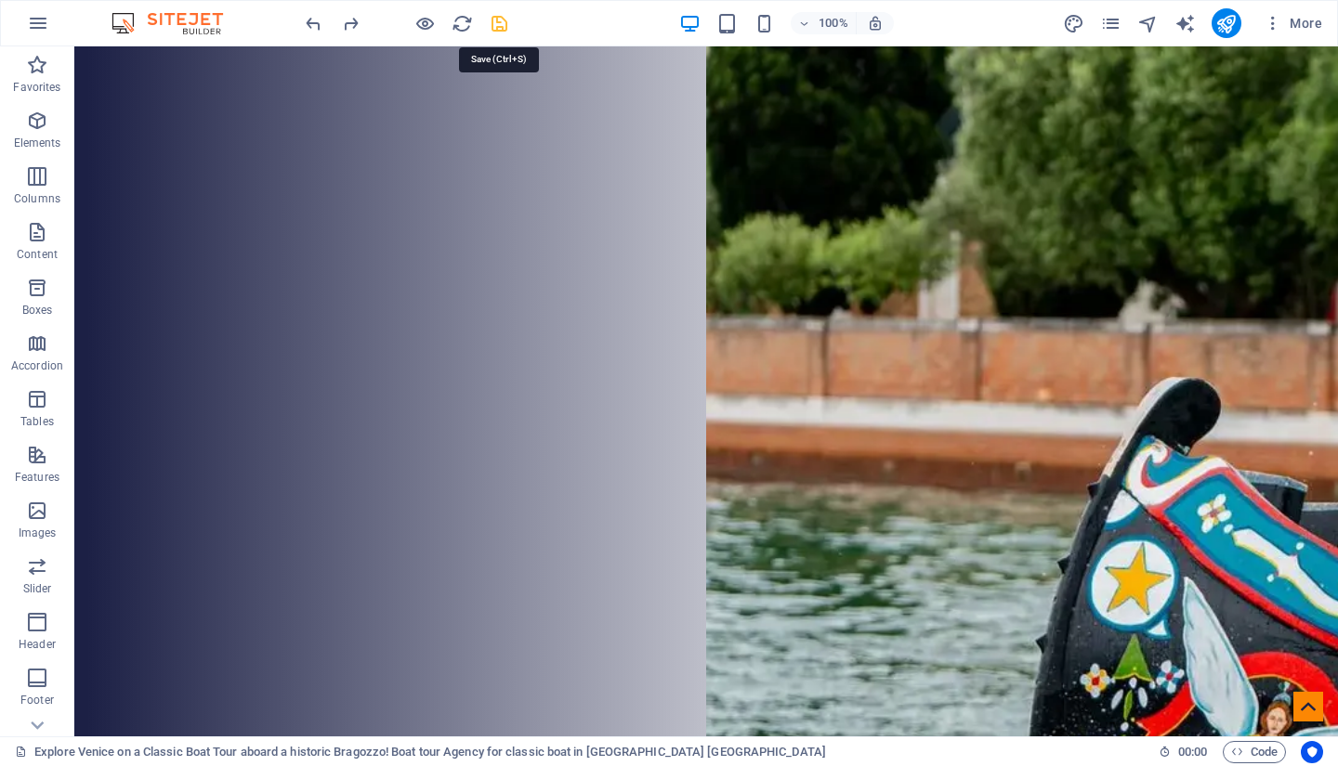
click at [499, 24] on icon "save" at bounding box center [499, 23] width 21 height 21
checkbox input "false"
click at [182, 20] on img at bounding box center [176, 23] width 139 height 22
click at [35, 21] on icon "button" at bounding box center [38, 23] width 22 height 22
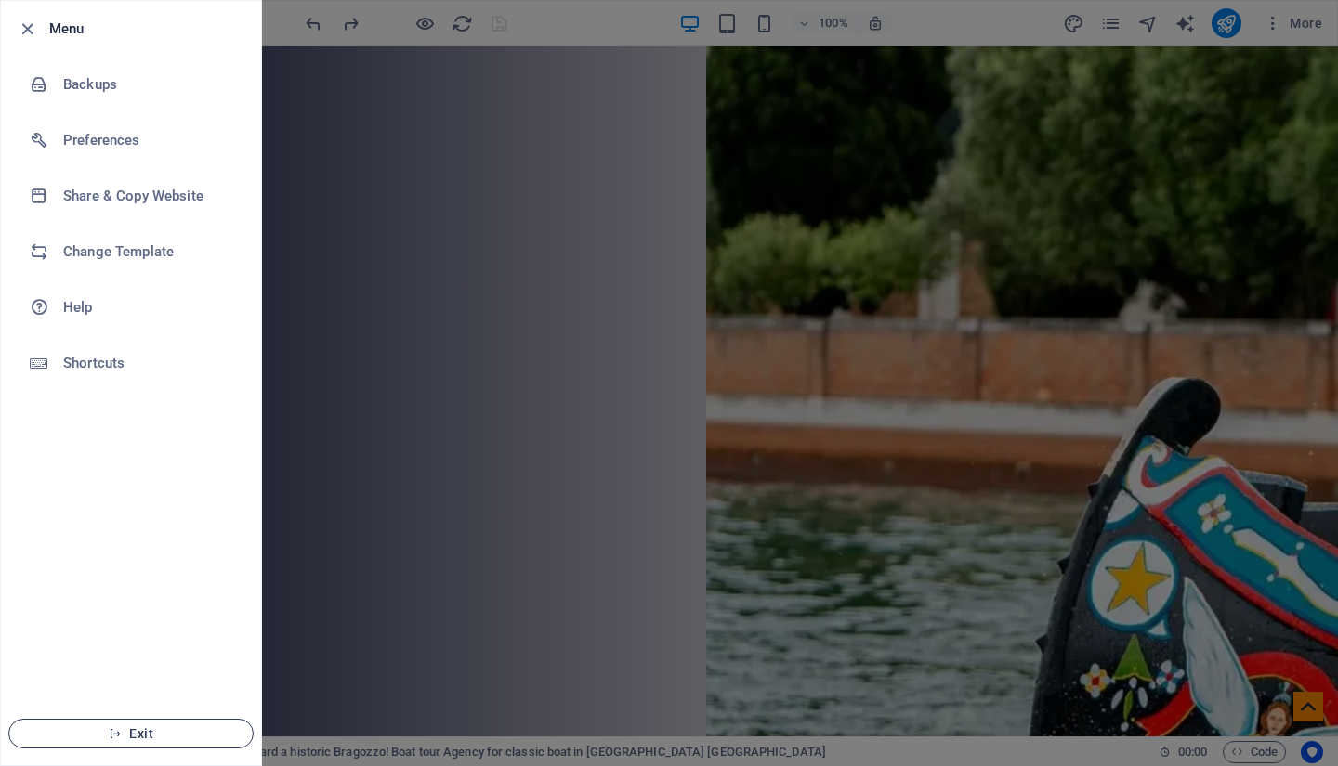
click at [151, 726] on button "Exit" at bounding box center [130, 734] width 245 height 30
